Goal: Ask a question

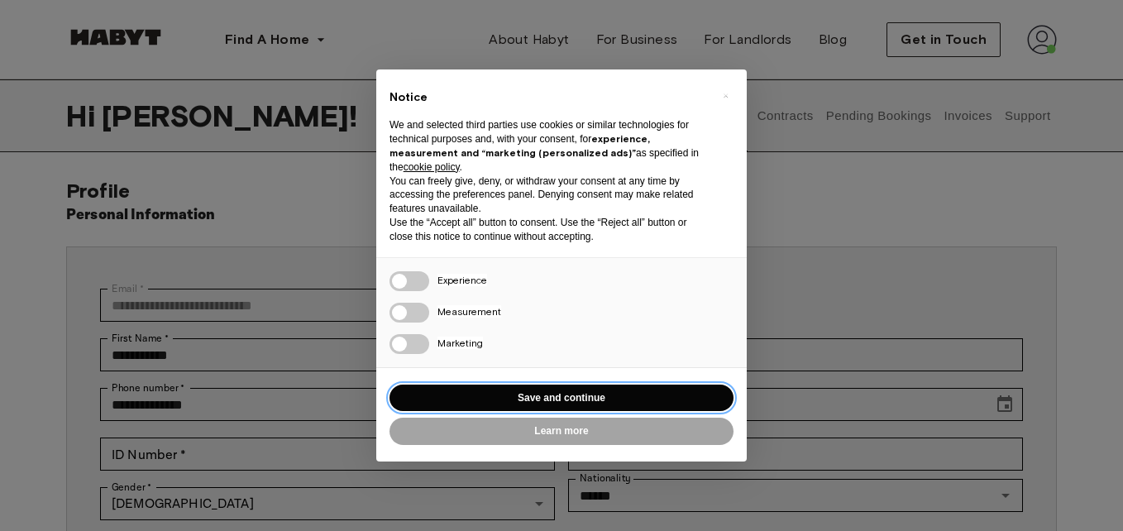
click at [446, 379] on button "Save and continue" at bounding box center [561, 398] width 344 height 27
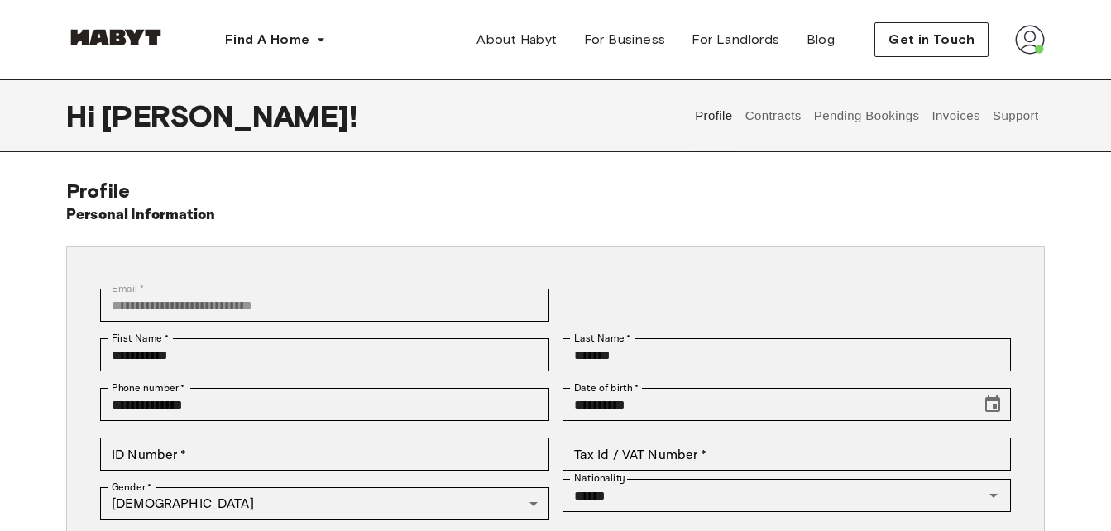
click at [446, 126] on button "Support" at bounding box center [1015, 115] width 50 height 73
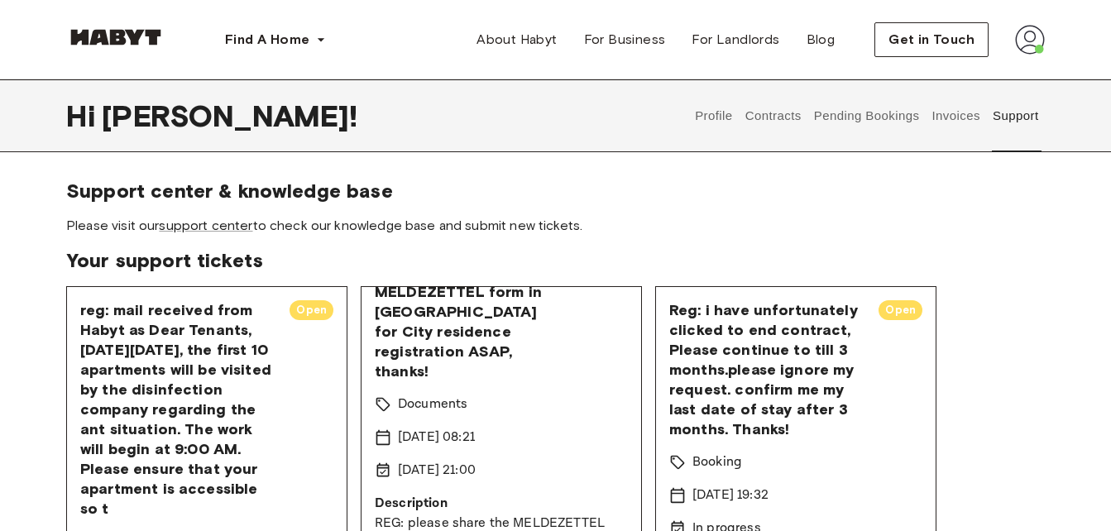
click at [446, 222] on span "Please visit our support center to check our knowledge base and submit new tick…" at bounding box center [555, 226] width 978 height 18
click at [236, 226] on link "support center" at bounding box center [205, 225] width 93 height 16
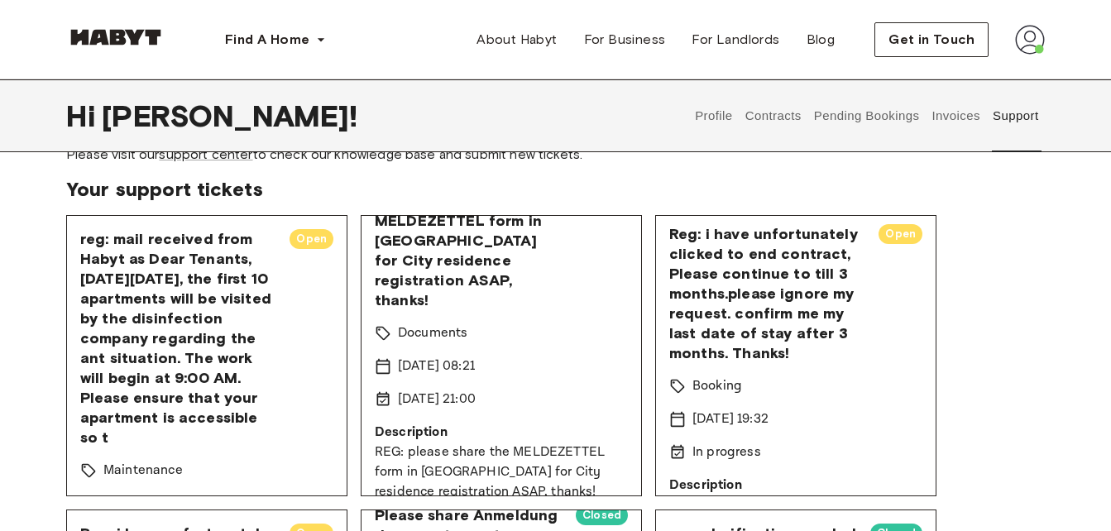
scroll to position [74, 0]
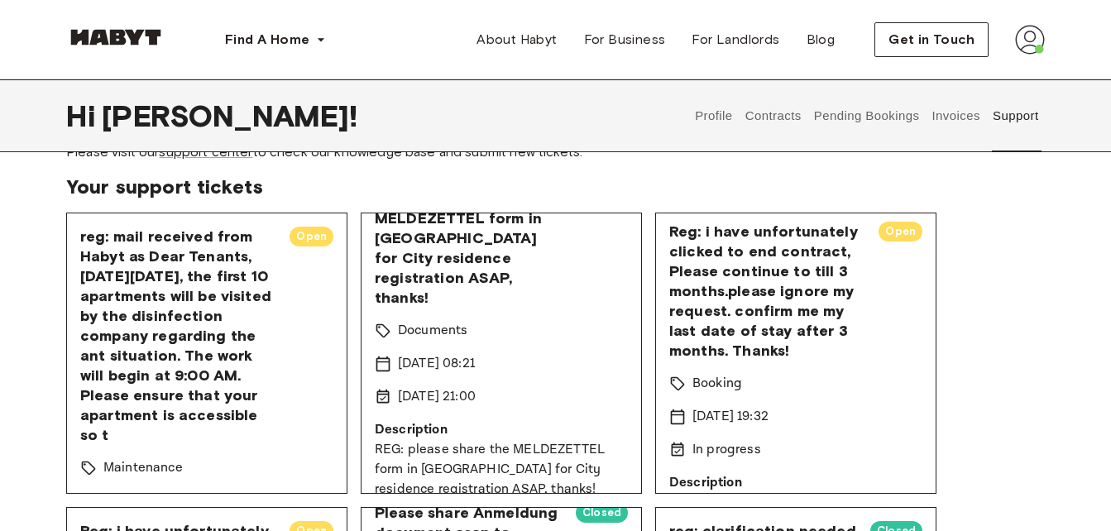
click at [27, 356] on div "Support center & knowledge base Please visit our support center to check our kn…" at bounding box center [555, 446] width 1111 height 683
click at [446, 115] on button "Support" at bounding box center [1015, 115] width 50 height 73
click at [446, 111] on button "Support" at bounding box center [1015, 115] width 50 height 73
click at [446, 37] on img at bounding box center [1030, 40] width 30 height 30
click at [446, 217] on div "reg: mail received from Habyt as Dear Tenants, [DATE][DATE], the first 10 apart…" at bounding box center [555, 501] width 978 height 576
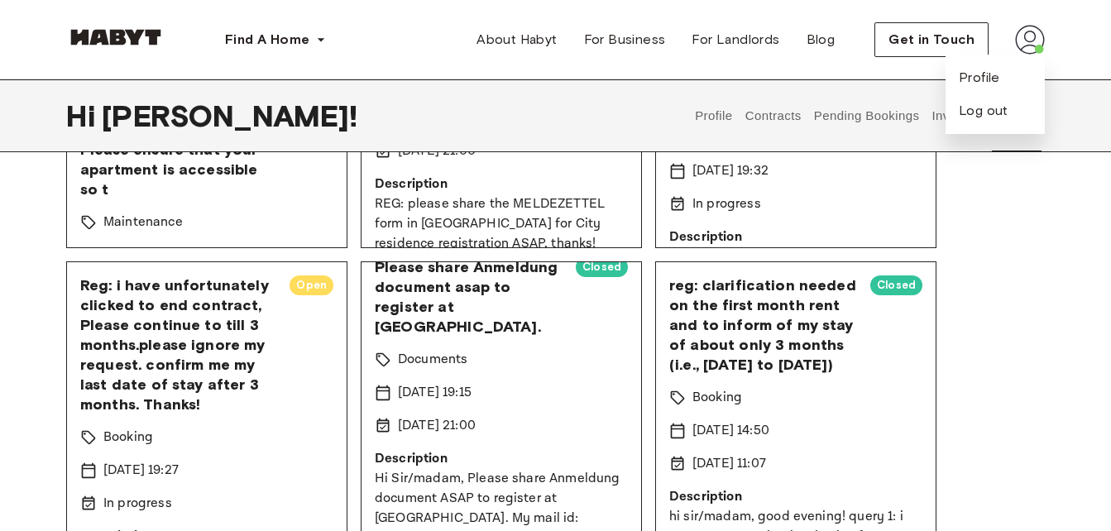
scroll to position [320, 0]
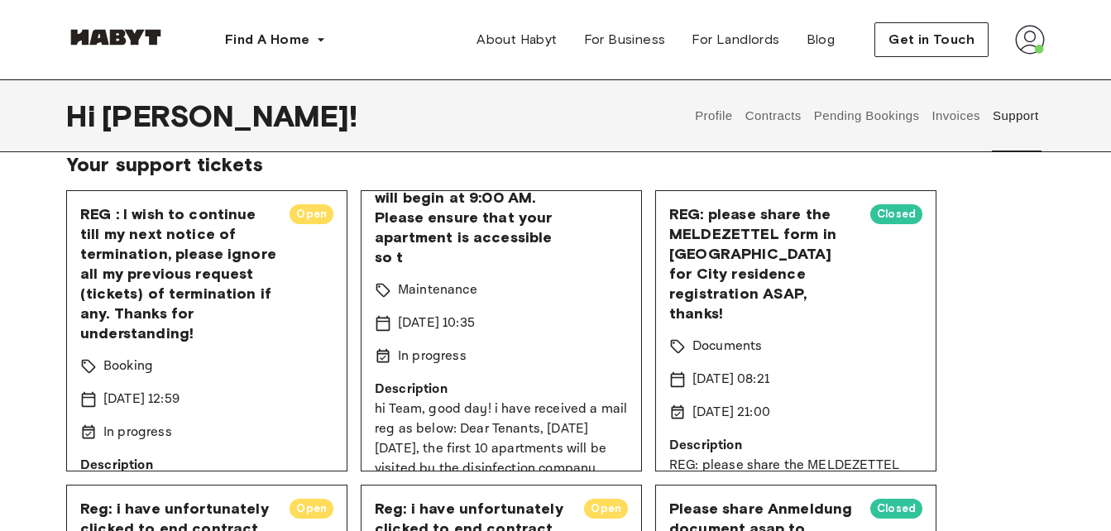
scroll to position [95, 0]
